Goal: Task Accomplishment & Management: Complete application form

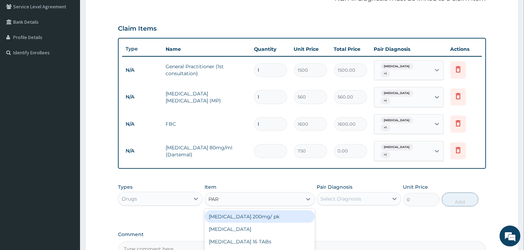
type input "PARA"
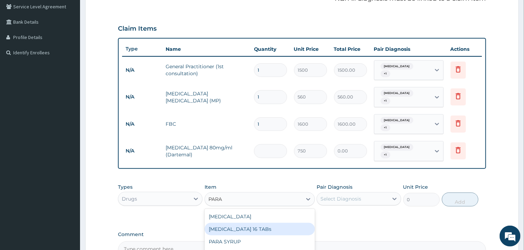
click at [256, 232] on div "[MEDICAL_DATA] 16 TABs" at bounding box center [260, 229] width 110 height 13
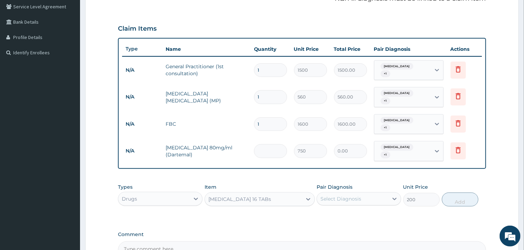
type input "200"
click at [354, 199] on div "Select Diagnosis" at bounding box center [340, 198] width 41 height 7
click at [327, 216] on div "[MEDICAL_DATA]" at bounding box center [359, 216] width 85 height 14
checkbox input "true"
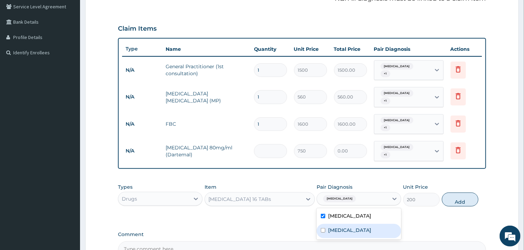
click at [325, 229] on input "checkbox" at bounding box center [323, 230] width 5 height 5
checkbox input "true"
click at [462, 202] on button "Add" at bounding box center [460, 199] width 37 height 14
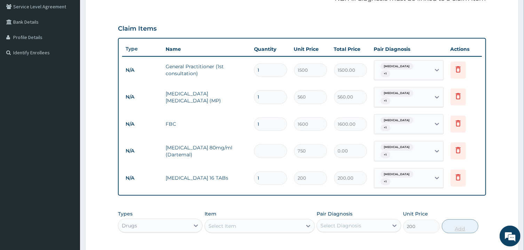
type input "0"
click at [267, 227] on div "Select Item" at bounding box center [253, 225] width 97 height 11
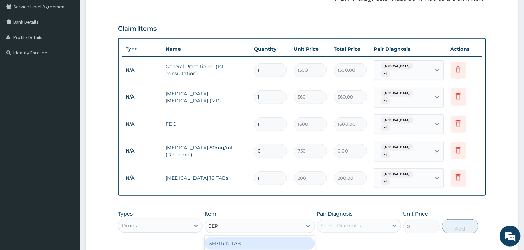
type input "SEPT"
click at [266, 241] on div "SEPTRIN TAB" at bounding box center [260, 243] width 110 height 13
type input "15"
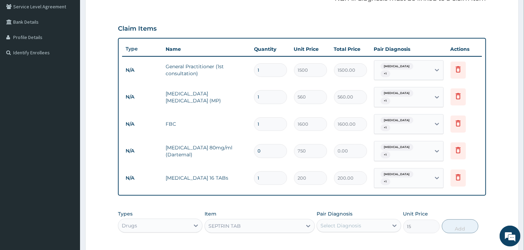
click at [362, 222] on div "Select Diagnosis" at bounding box center [352, 225] width 71 height 11
click at [325, 242] on input "checkbox" at bounding box center [323, 243] width 5 height 5
checkbox input "true"
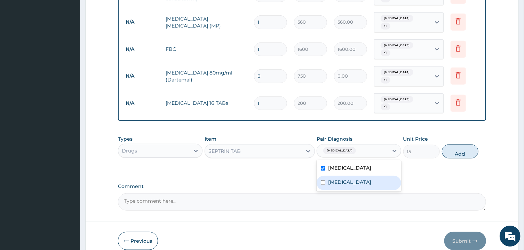
click at [324, 181] on input "checkbox" at bounding box center [323, 182] width 5 height 5
checkbox input "true"
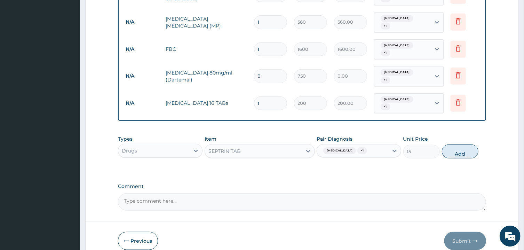
click at [455, 153] on button "Add" at bounding box center [460, 151] width 37 height 14
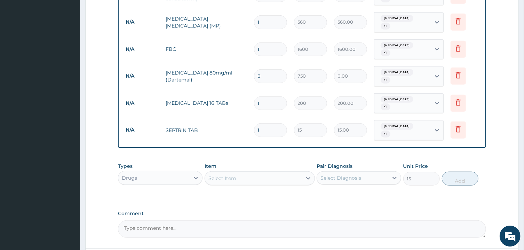
type input "0"
click at [238, 180] on div "Select Item" at bounding box center [253, 178] width 97 height 11
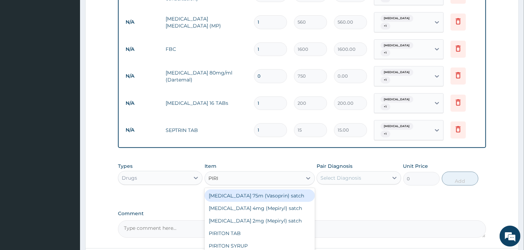
type input "PIRIT"
click at [243, 195] on div "PIRITON TAB" at bounding box center [260, 195] width 110 height 13
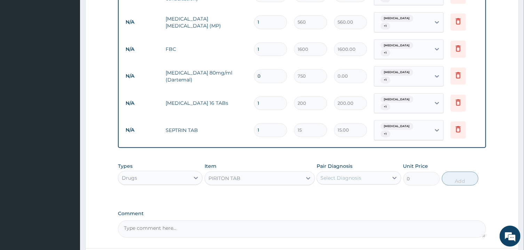
type input "20"
click at [348, 182] on div "Select Diagnosis" at bounding box center [352, 177] width 71 height 11
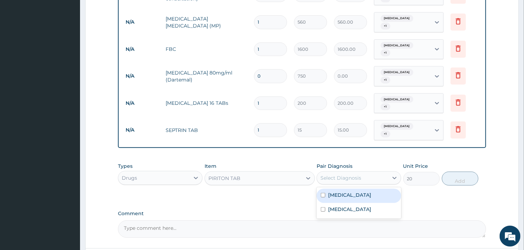
click at [325, 194] on input "checkbox" at bounding box center [323, 195] width 5 height 5
checkbox input "true"
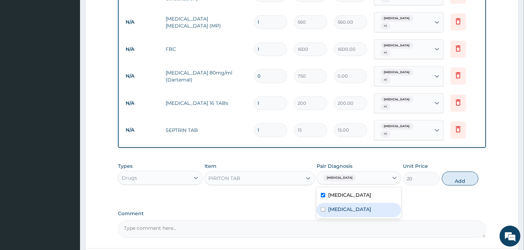
click at [325, 209] on input "checkbox" at bounding box center [323, 209] width 5 height 5
checkbox input "true"
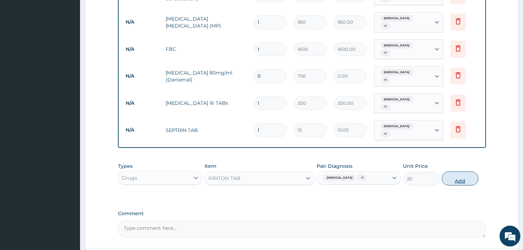
click at [457, 180] on button "Add" at bounding box center [460, 179] width 37 height 14
type input "0"
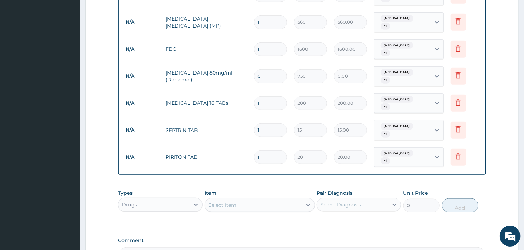
click at [280, 206] on div "Select Item" at bounding box center [253, 204] width 97 height 11
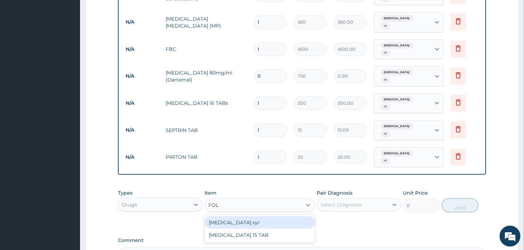
type input "FOLI"
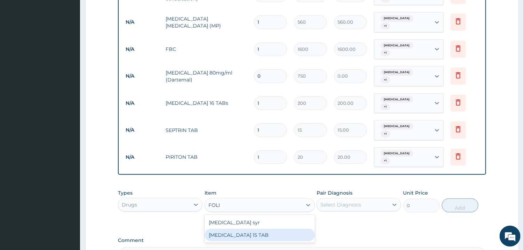
click at [261, 234] on div "[MEDICAL_DATA] 15 TAB" at bounding box center [260, 235] width 110 height 13
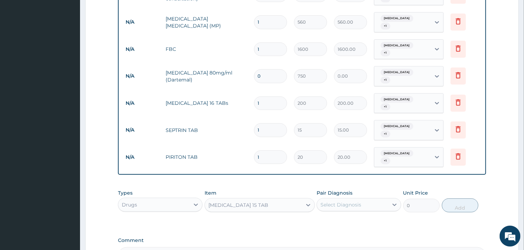
type input "200"
click at [367, 208] on div "Select Diagnosis" at bounding box center [352, 204] width 71 height 11
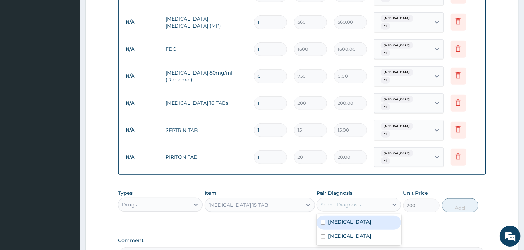
click at [324, 224] on div "[MEDICAL_DATA]" at bounding box center [359, 222] width 85 height 14
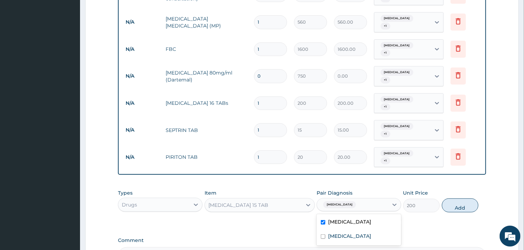
checkbox input "true"
click at [323, 237] on input "checkbox" at bounding box center [323, 236] width 5 height 5
checkbox input "true"
click at [452, 206] on button "Add" at bounding box center [460, 205] width 37 height 14
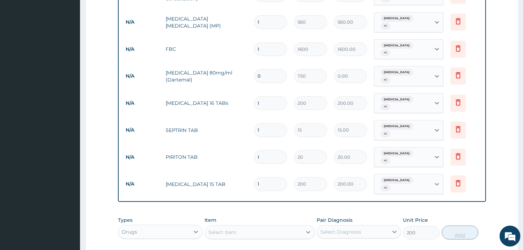
type input "0"
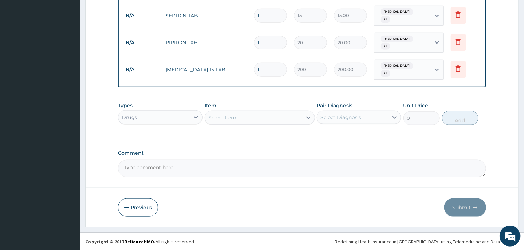
click at [279, 122] on div "Select Item" at bounding box center [253, 117] width 97 height 11
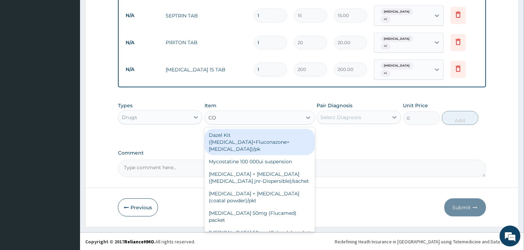
type input "C"
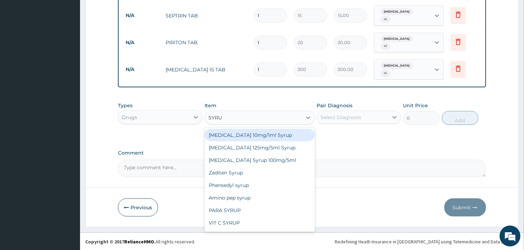
type input "SYRUP"
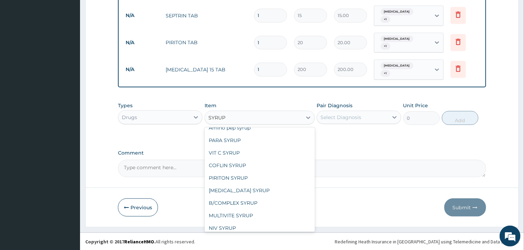
scroll to position [74, 0]
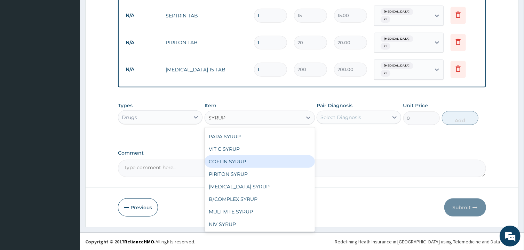
click at [232, 163] on div "COFLIN SYRUP" at bounding box center [260, 161] width 110 height 13
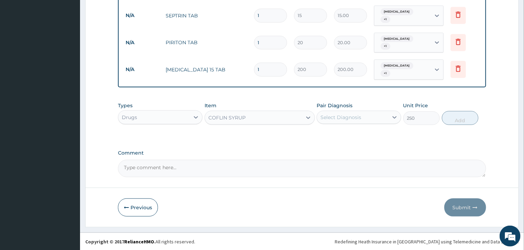
click at [287, 118] on div "COFLIN SYRUP" at bounding box center [253, 117] width 97 height 11
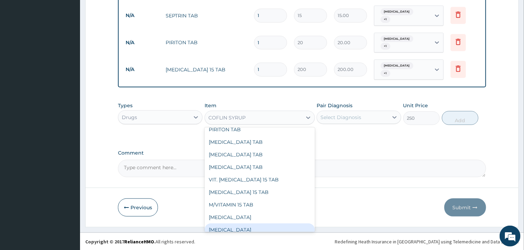
scroll to position [5082, 0]
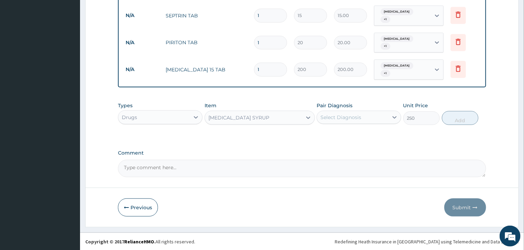
type input "300"
click at [293, 120] on div "[MEDICAL_DATA] SYRUP" at bounding box center [253, 117] width 97 height 11
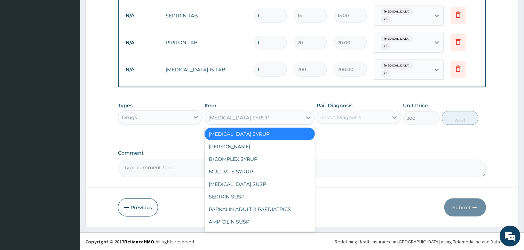
scroll to position [5258, 0]
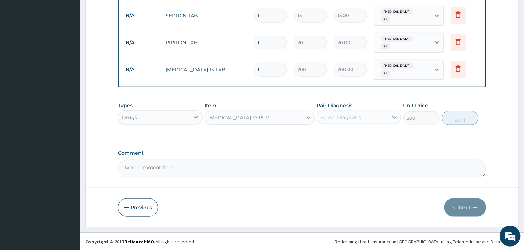
click at [365, 122] on div "Select Diagnosis" at bounding box center [352, 117] width 71 height 11
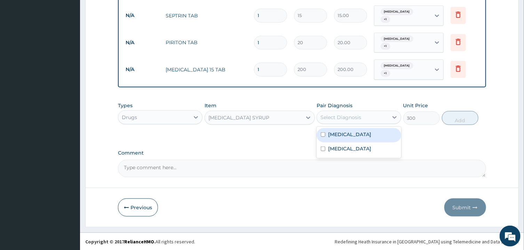
click at [325, 134] on input "checkbox" at bounding box center [323, 134] width 5 height 5
checkbox input "true"
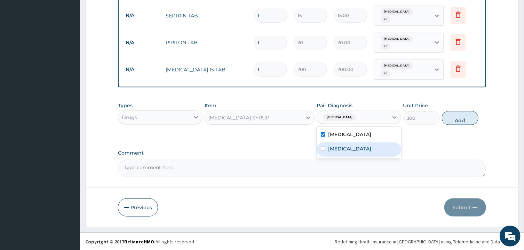
click at [324, 150] on input "checkbox" at bounding box center [323, 149] width 5 height 5
checkbox input "true"
click at [459, 119] on button "Add" at bounding box center [460, 118] width 37 height 14
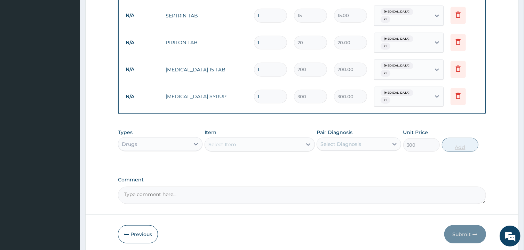
type input "0"
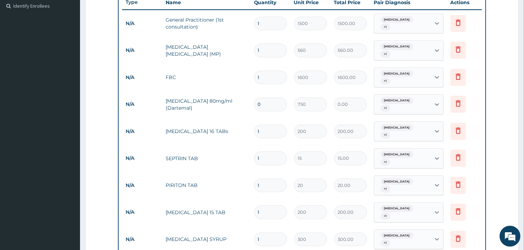
scroll to position [197, 0]
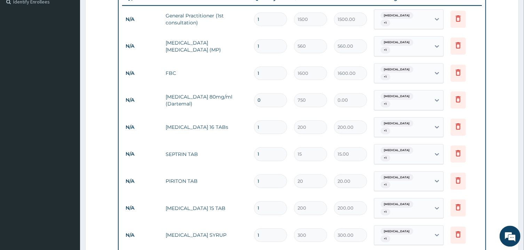
click at [272, 98] on input "0" at bounding box center [270, 100] width 33 height 14
type input "6"
type input "4500.00"
type input "6"
click at [267, 153] on input "1" at bounding box center [270, 154] width 33 height 14
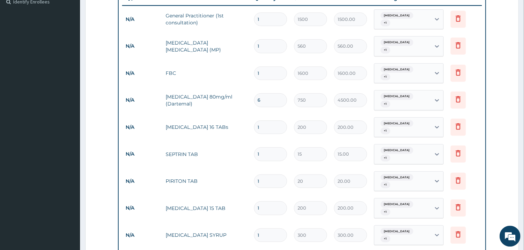
type input "10"
type input "150.00"
type input "10"
click at [267, 183] on input "1" at bounding box center [270, 181] width 33 height 14
type input "10"
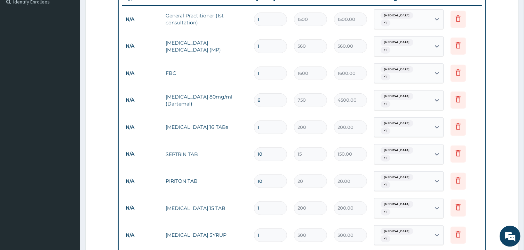
type input "200.00"
type input "10"
click at [266, 209] on input "1" at bounding box center [270, 208] width 33 height 14
type input "0.00"
type input "2"
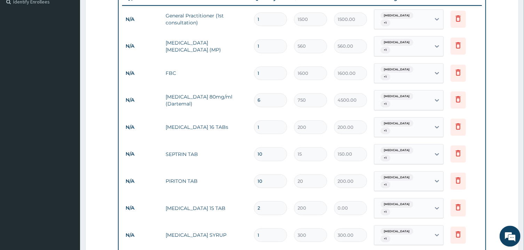
type input "400.00"
type input "21"
type input "4200.00"
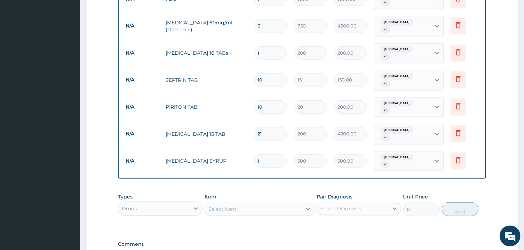
scroll to position [277, 0]
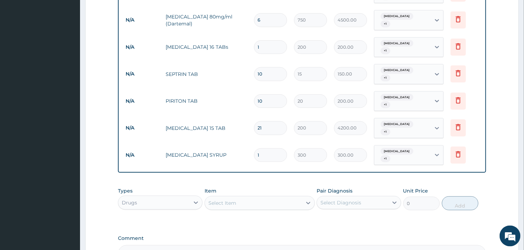
type input "21"
click at [282, 201] on div "Select Item" at bounding box center [253, 202] width 97 height 11
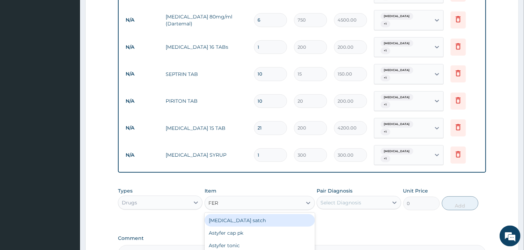
type input "FERR"
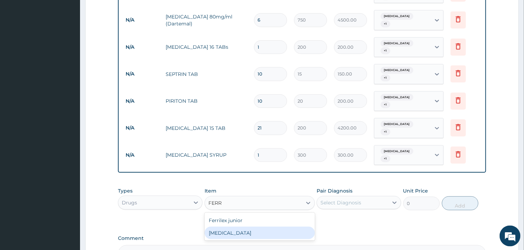
click at [256, 234] on div "[MEDICAL_DATA]" at bounding box center [260, 233] width 110 height 13
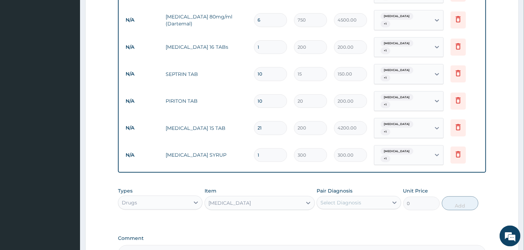
type input "10"
click at [342, 206] on div "Select Diagnosis" at bounding box center [340, 202] width 41 height 7
click at [324, 222] on input "checkbox" at bounding box center [323, 220] width 5 height 5
checkbox input "true"
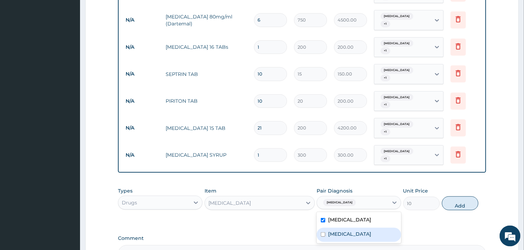
click at [324, 233] on input "checkbox" at bounding box center [323, 234] width 5 height 5
checkbox input "true"
click at [457, 206] on button "Add" at bounding box center [460, 203] width 37 height 14
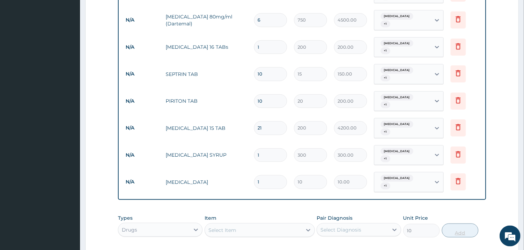
type input "0"
type input "0.00"
type input "2"
type input "20.00"
type input "21"
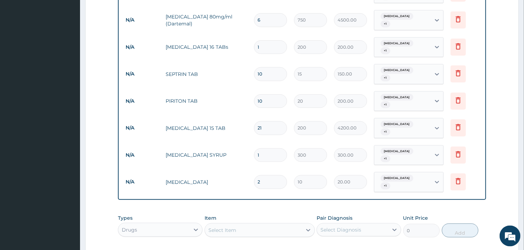
type input "210.00"
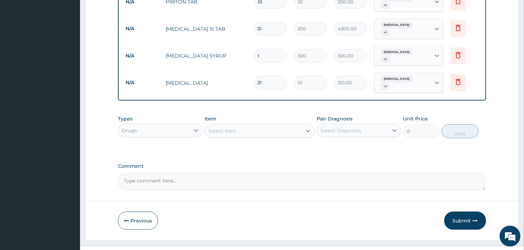
scroll to position [389, 0]
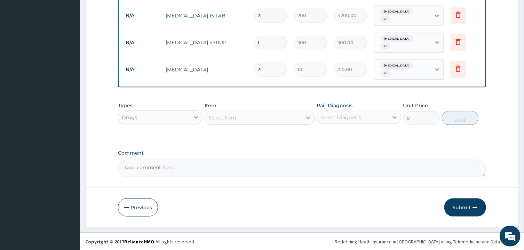
type input "21"
click at [338, 166] on textarea "Comment" at bounding box center [302, 168] width 368 height 17
type textarea "ICON AUG BILL 2025"
click at [462, 205] on button "Submit" at bounding box center [465, 207] width 42 height 18
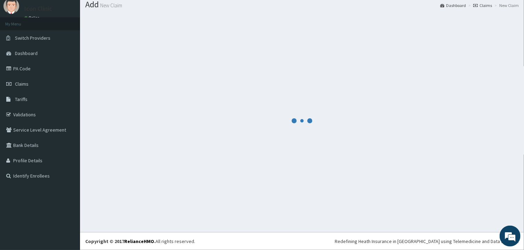
scroll to position [22, 0]
